Goal: Task Accomplishment & Management: Use online tool/utility

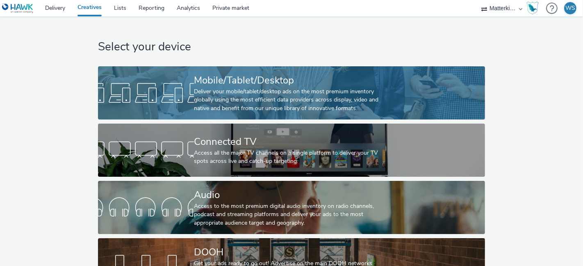
click at [240, 102] on div "Deliver your mobile/tablet/desktop ads on the most premium inventory globally u…" at bounding box center [290, 100] width 192 height 25
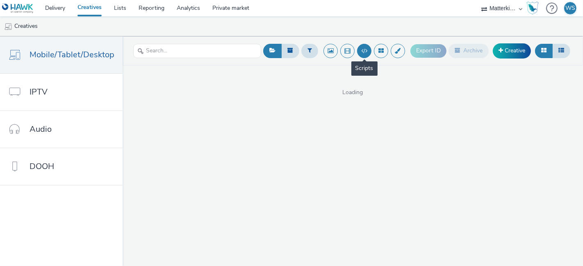
click at [361, 52] on button at bounding box center [364, 51] width 14 height 14
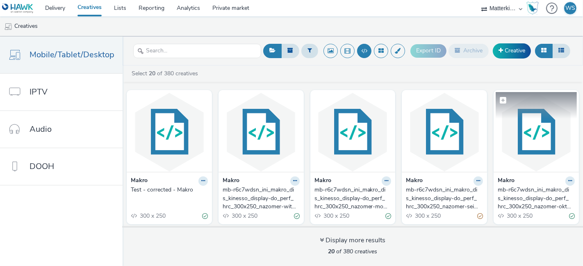
click at [522, 129] on img at bounding box center [535, 132] width 81 height 80
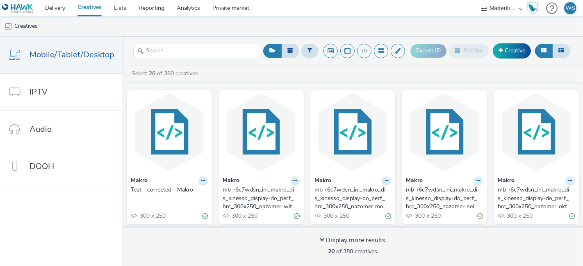
click at [476, 179] on icon at bounding box center [478, 181] width 4 height 5
click at [449, 192] on link "Edit" at bounding box center [451, 195] width 61 height 16
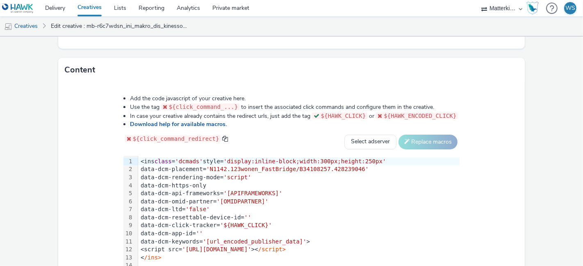
scroll to position [440, 0]
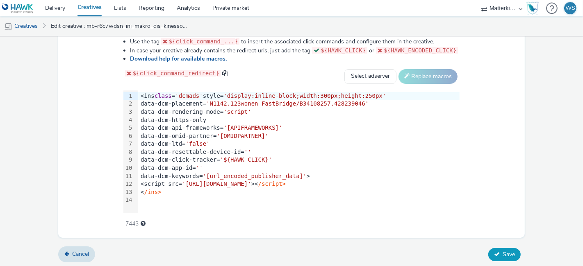
click at [494, 253] on icon at bounding box center [497, 255] width 6 height 6
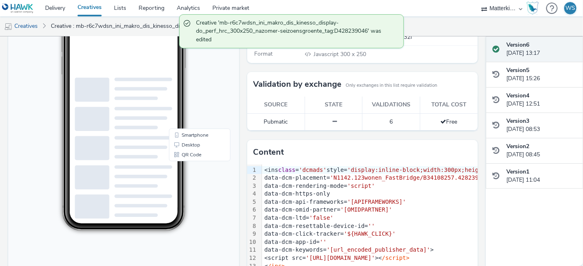
scroll to position [175, 0]
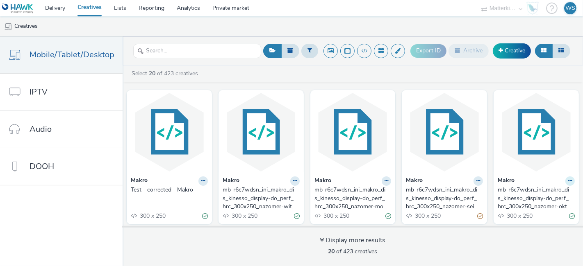
click at [565, 184] on button at bounding box center [569, 181] width 9 height 9
click at [536, 192] on link "Edit" at bounding box center [543, 195] width 61 height 16
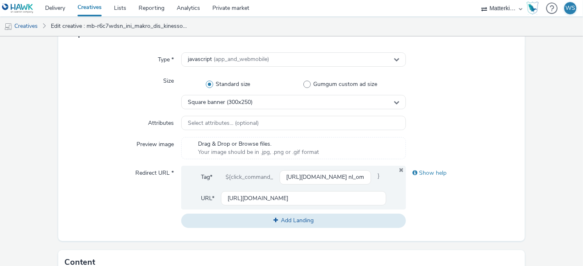
scroll to position [227, 0]
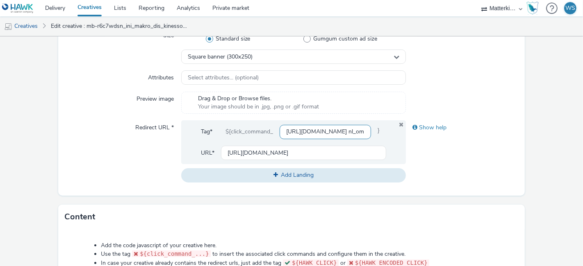
click at [326, 131] on input "[URL][DOMAIN_NAME] nl_omnichannel_brand-awareness_all_horeca_geeft-najaarsenerg…" at bounding box center [324, 132] width 91 height 14
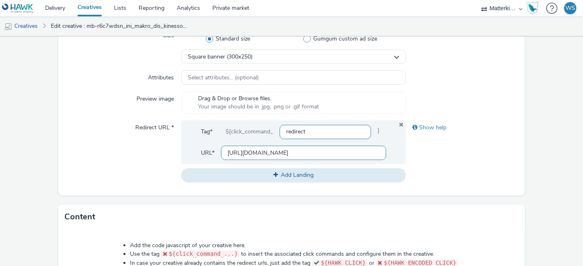
type input "redirect"
click at [290, 152] on input "[URL][DOMAIN_NAME]" at bounding box center [303, 153] width 165 height 14
click at [431, 154] on div "Show help" at bounding box center [462, 151] width 112 height 62
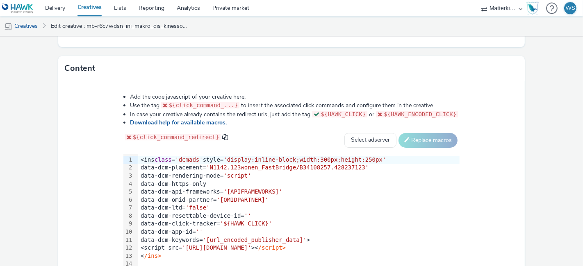
scroll to position [440, 0]
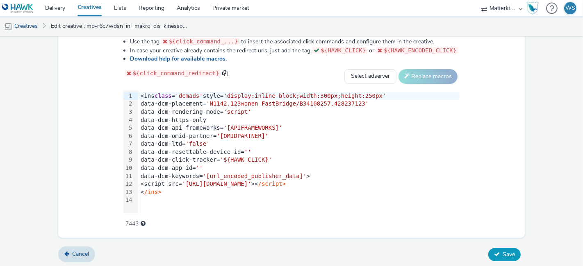
click at [495, 254] on button "Save" at bounding box center [504, 254] width 32 height 13
